Goal: Task Accomplishment & Management: Manage account settings

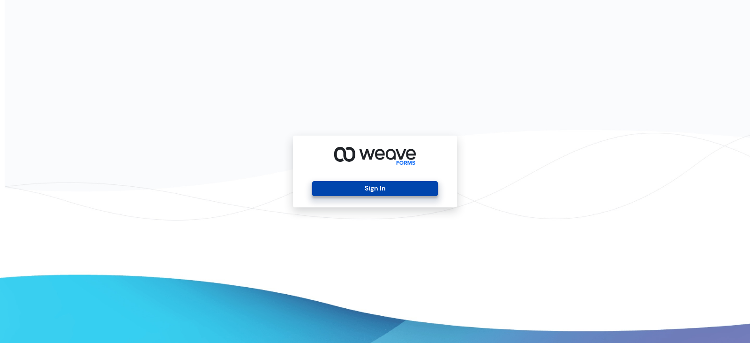
click at [394, 186] on button "Sign In" at bounding box center [374, 188] width 125 height 15
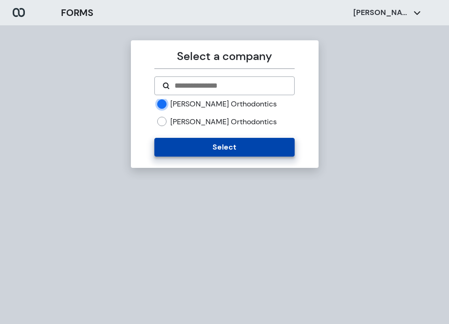
click at [228, 147] on button "Select" at bounding box center [224, 147] width 140 height 19
